Goal: Task Accomplishment & Management: Complete application form

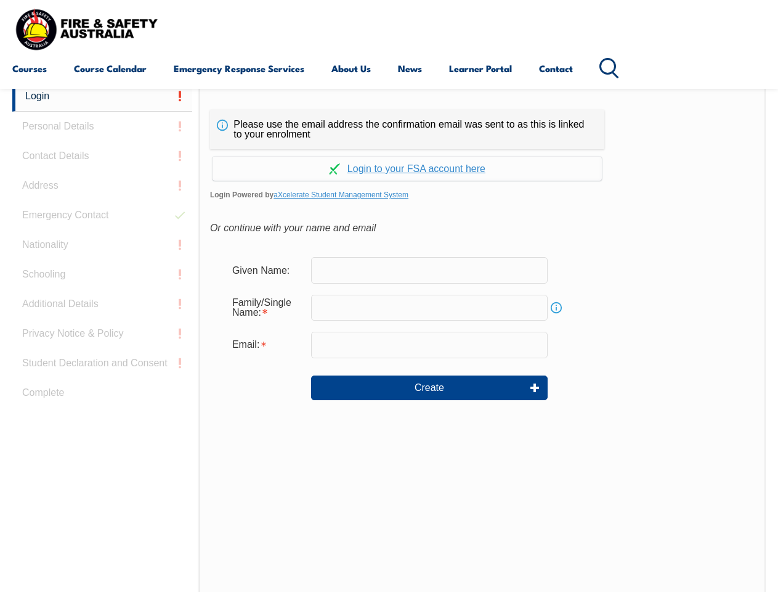
click at [389, 150] on div "Continue with Google Continue with Apple Continue with Facebook Continue with a…" at bounding box center [407, 164] width 394 height 31
click at [389, 336] on input "email" at bounding box center [429, 345] width 237 height 26
click at [102, 96] on link "Login" at bounding box center [102, 96] width 180 height 30
click at [102, 126] on div "Login Personal Details Contact Details Address Emergency Contact Nationality Sc…" at bounding box center [105, 389] width 187 height 616
click at [102, 156] on div "Login Personal Details Contact Details Address Emergency Contact Nationality Sc…" at bounding box center [105, 389] width 187 height 616
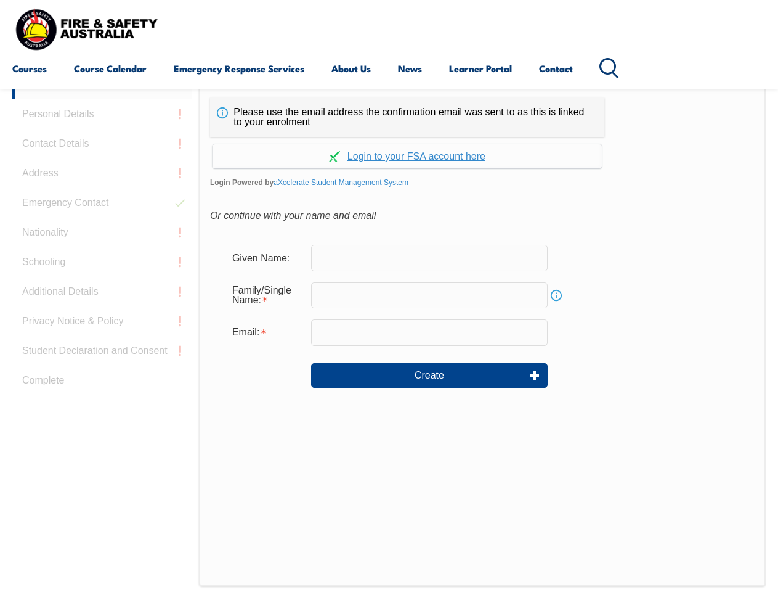
click at [102, 185] on div "Login Personal Details Contact Details Address Emergency Contact Nationality Sc…" at bounding box center [105, 377] width 187 height 616
click at [102, 215] on div "Login Personal Details Contact Details Address Emergency Contact Nationality Sc…" at bounding box center [105, 377] width 187 height 616
click at [102, 245] on div "Login Personal Details Contact Details Address Emergency Contact Nationality Sc…" at bounding box center [105, 377] width 187 height 616
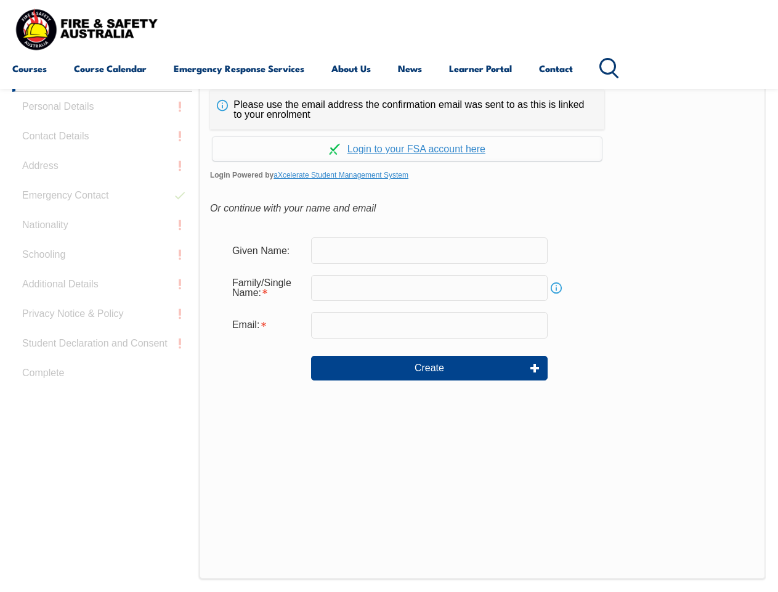
click at [102, 274] on div "Login Personal Details Contact Details Address Emergency Contact Nationality Sc…" at bounding box center [105, 370] width 187 height 616
click at [102, 304] on div "Login Personal Details Contact Details Address Emergency Contact Nationality Sc…" at bounding box center [105, 370] width 187 height 616
